Goal: Information Seeking & Learning: Find specific fact

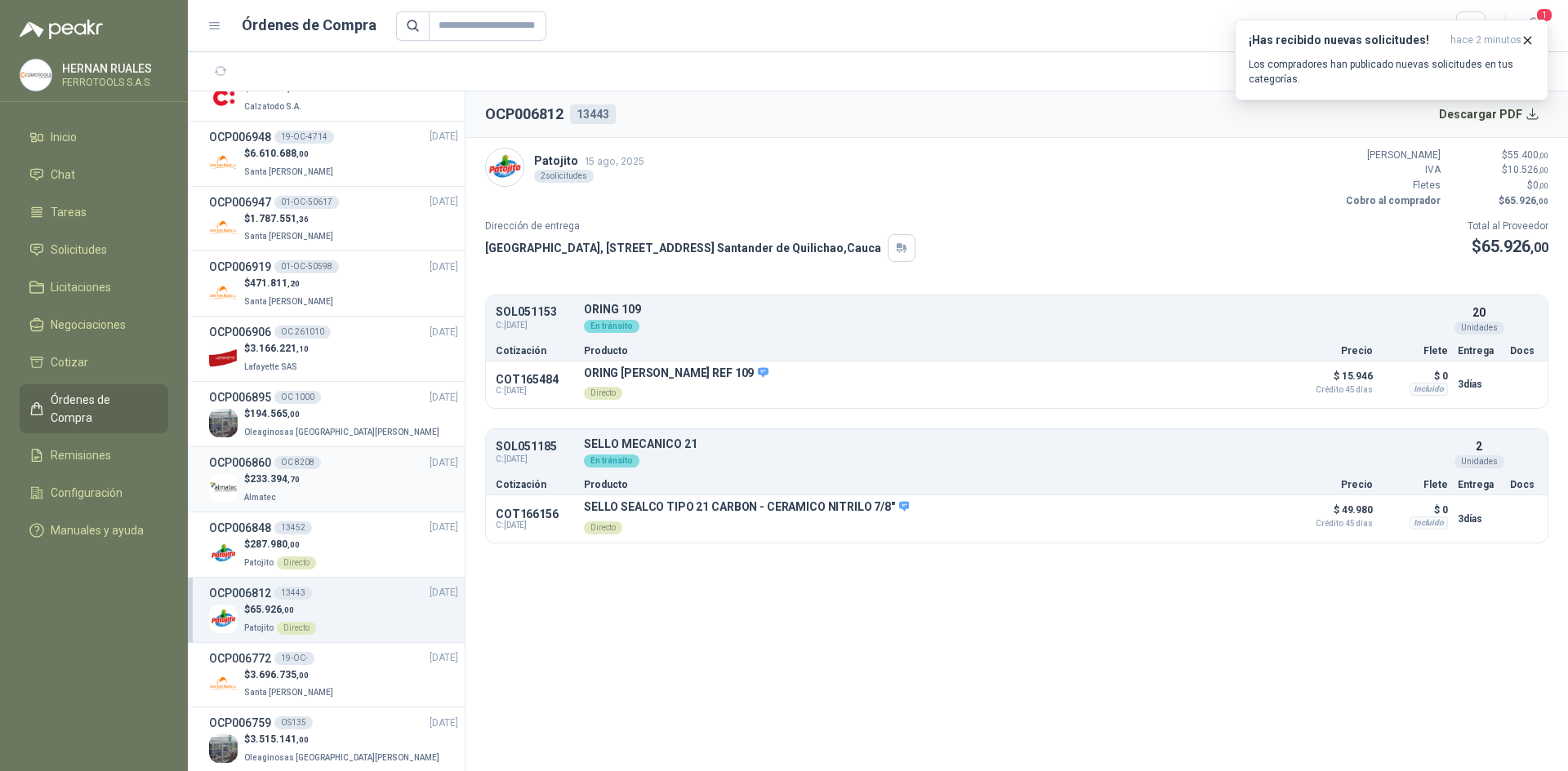
scroll to position [489, 0]
click at [330, 422] on p "$ 194.565 ,00" at bounding box center [343, 415] width 199 height 15
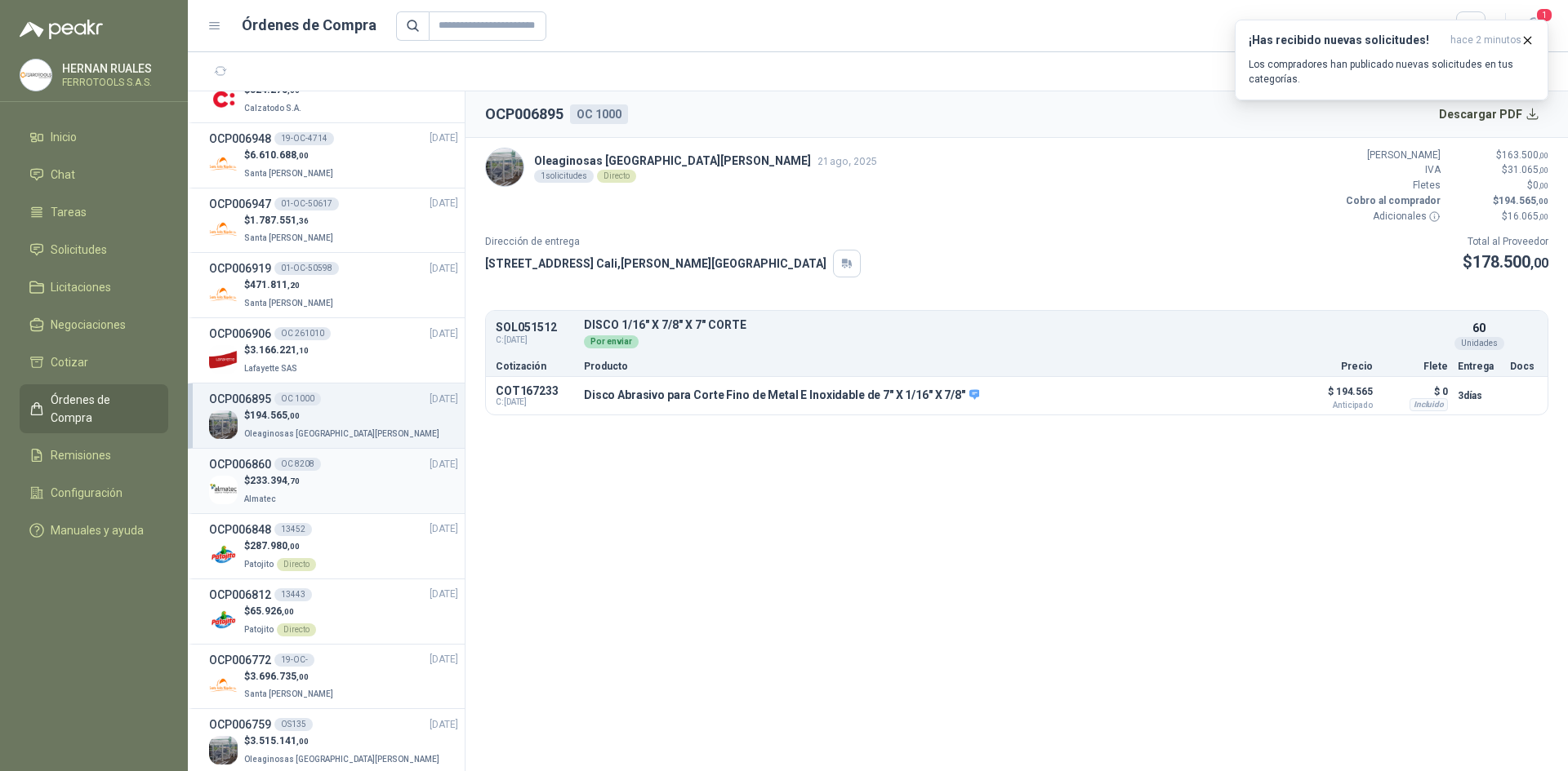
click at [284, 483] on span "233.394 ,70" at bounding box center [275, 480] width 50 height 12
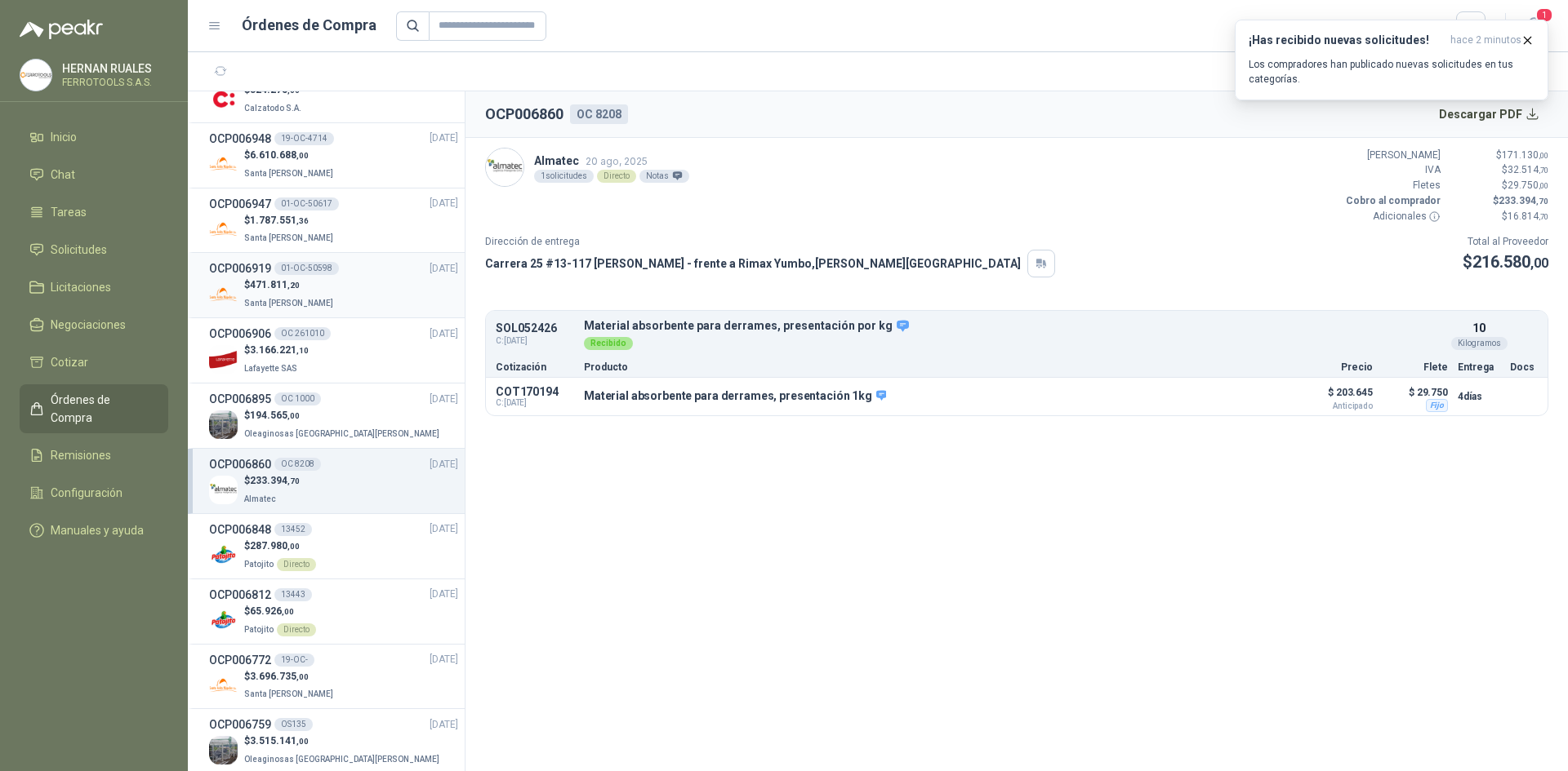
click at [356, 294] on div "$ 471.811 ,20 Santa [PERSON_NAME]" at bounding box center [333, 293] width 249 height 33
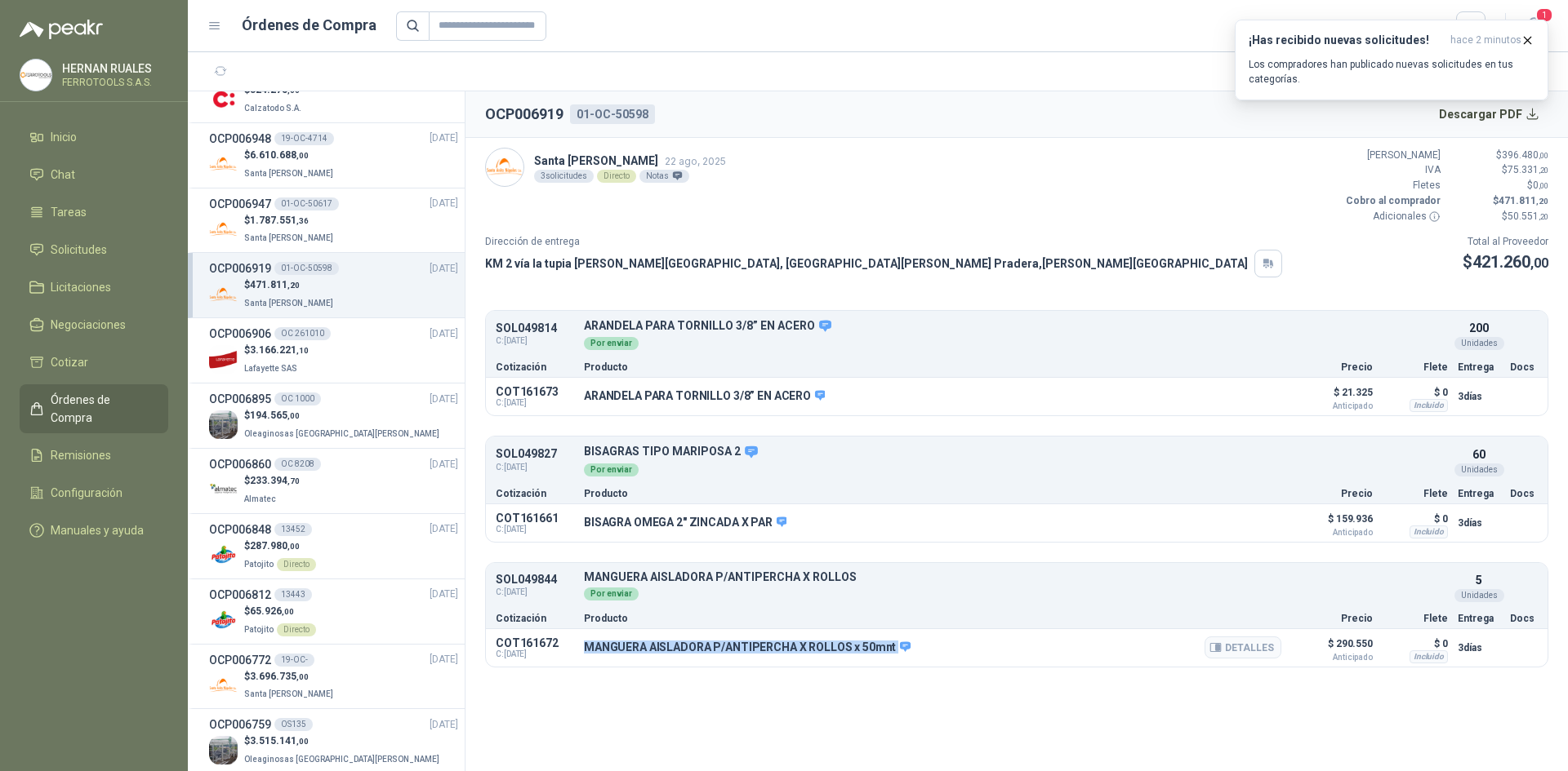
drag, startPoint x: 587, startPoint y: 646, endPoint x: 891, endPoint y: 649, distance: 304.0
click at [891, 649] on p "MANGUERA AISLADORA P/ANTIPERCHA X ROLLOS x 50mnt" at bounding box center [747, 648] width 327 height 14
copy div "MANGUERA AISLADORA P/ANTIPERCHA X ROLLOS x 50mnt"
